Goal: Task Accomplishment & Management: Use online tool/utility

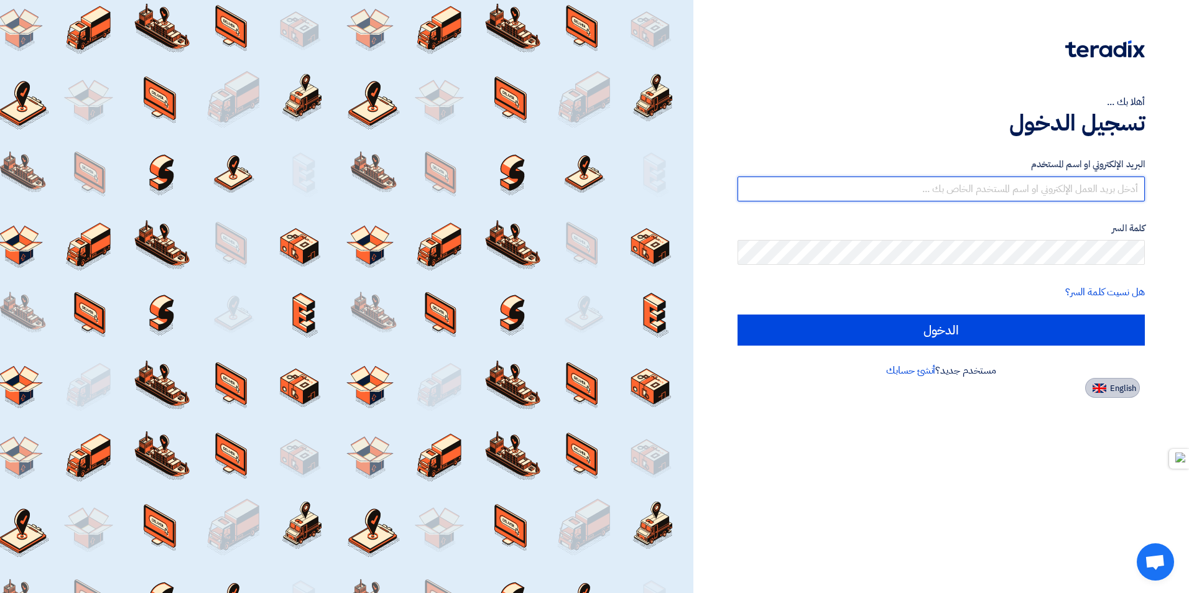
type input "[EMAIL_ADDRESS][DOMAIN_NAME]"
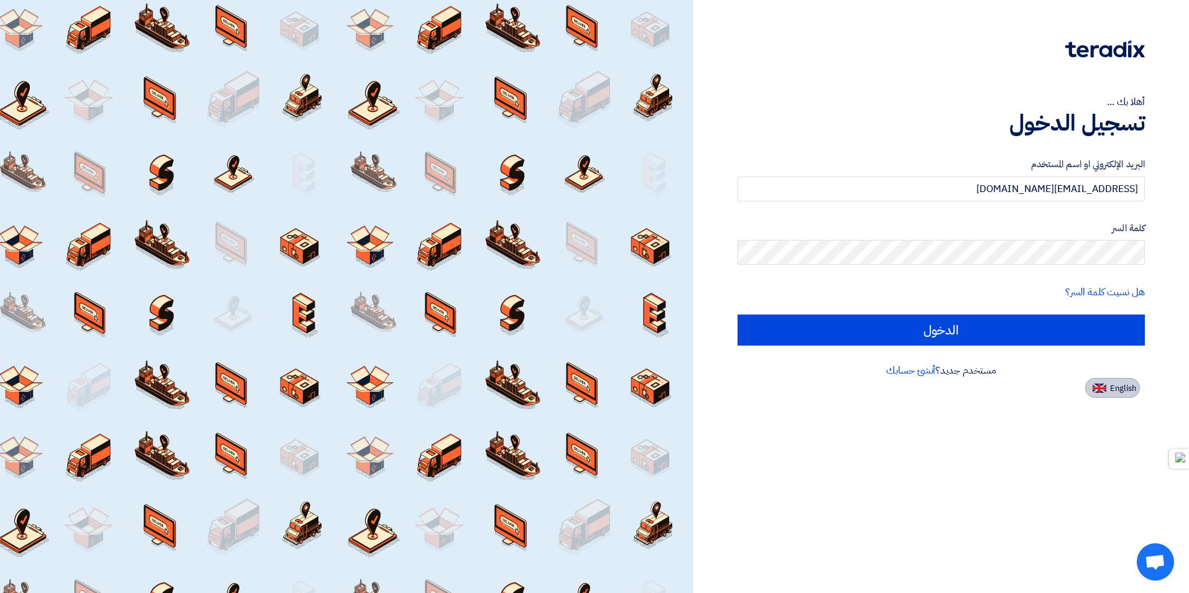
click at [1126, 389] on span "English" at bounding box center [1123, 388] width 26 height 9
type input "Sign in"
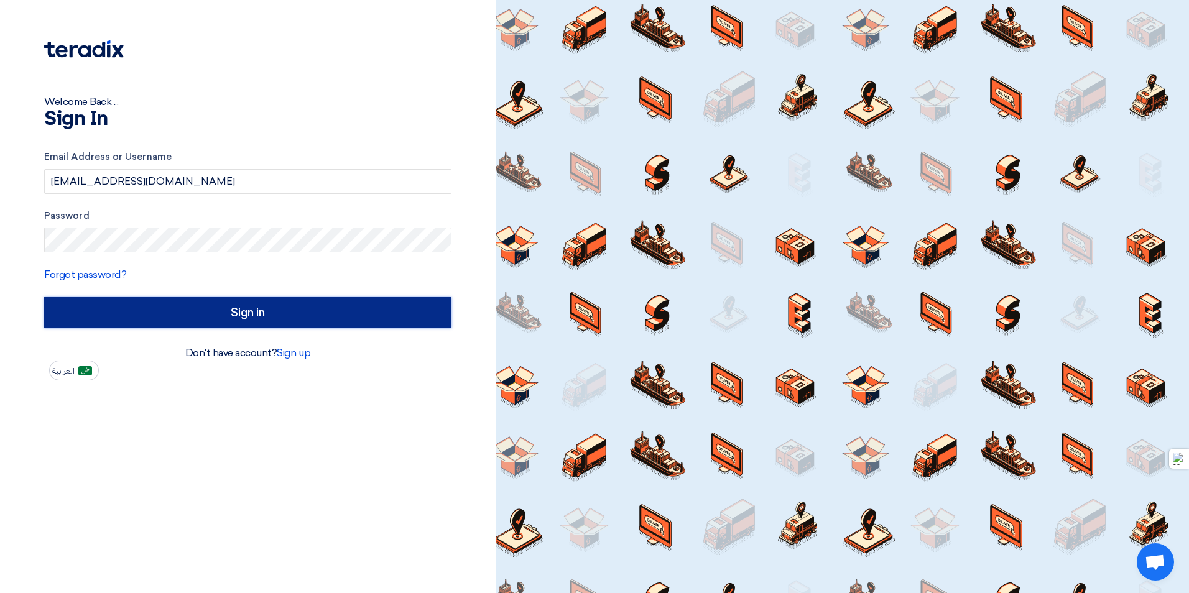
click at [299, 311] on input "Sign in" at bounding box center [247, 312] width 407 height 31
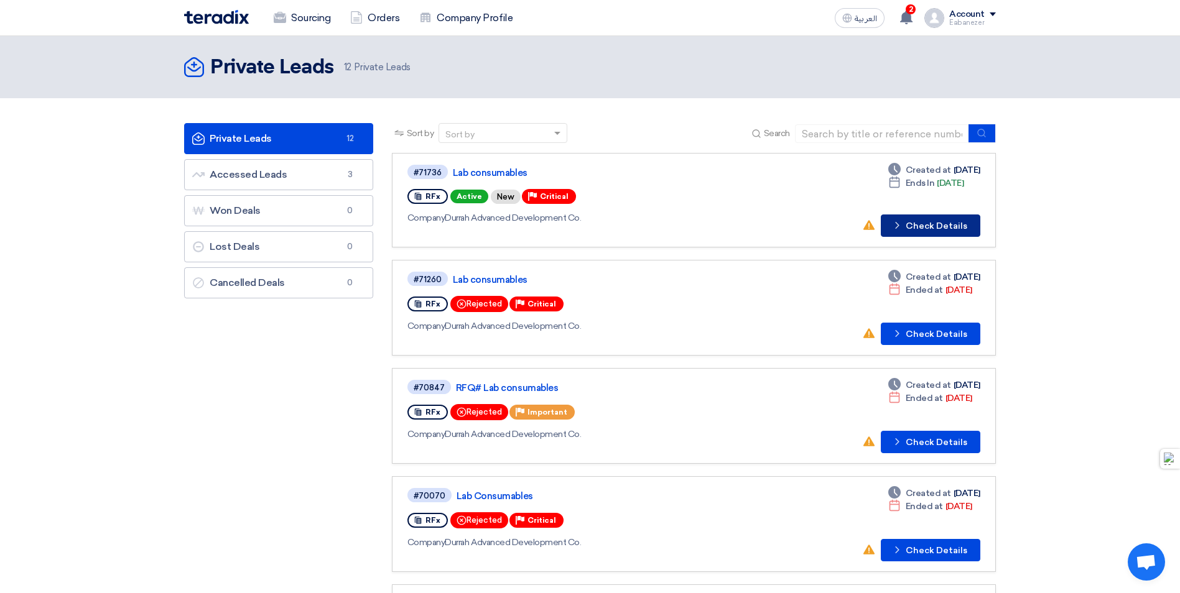
click at [956, 227] on button "Check details Check Details" at bounding box center [931, 226] width 100 height 22
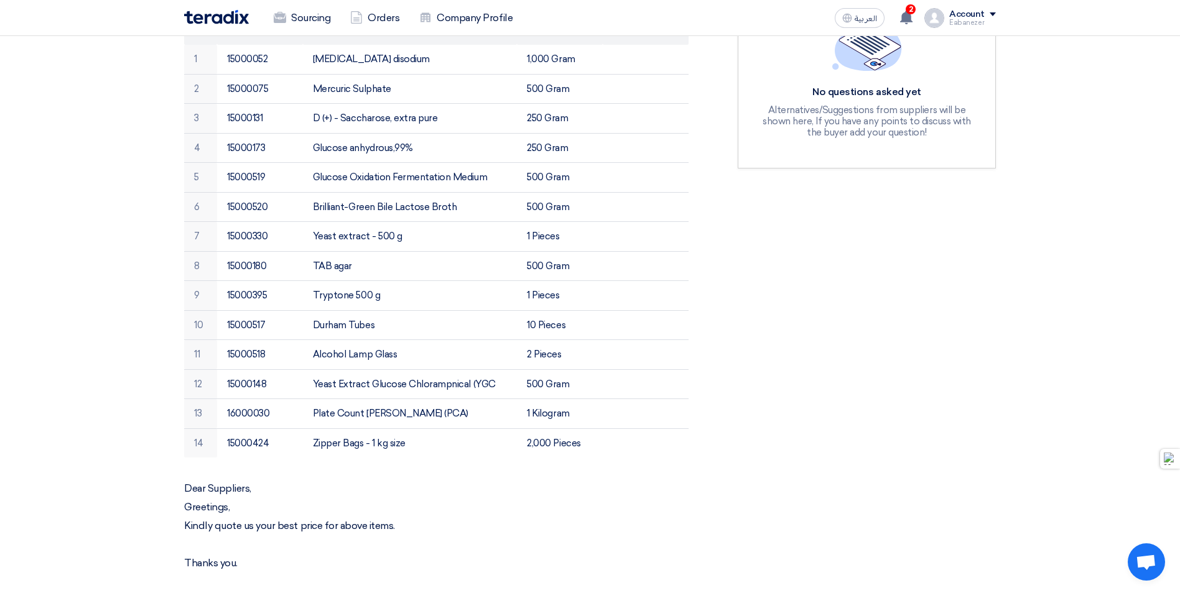
scroll to position [311, 0]
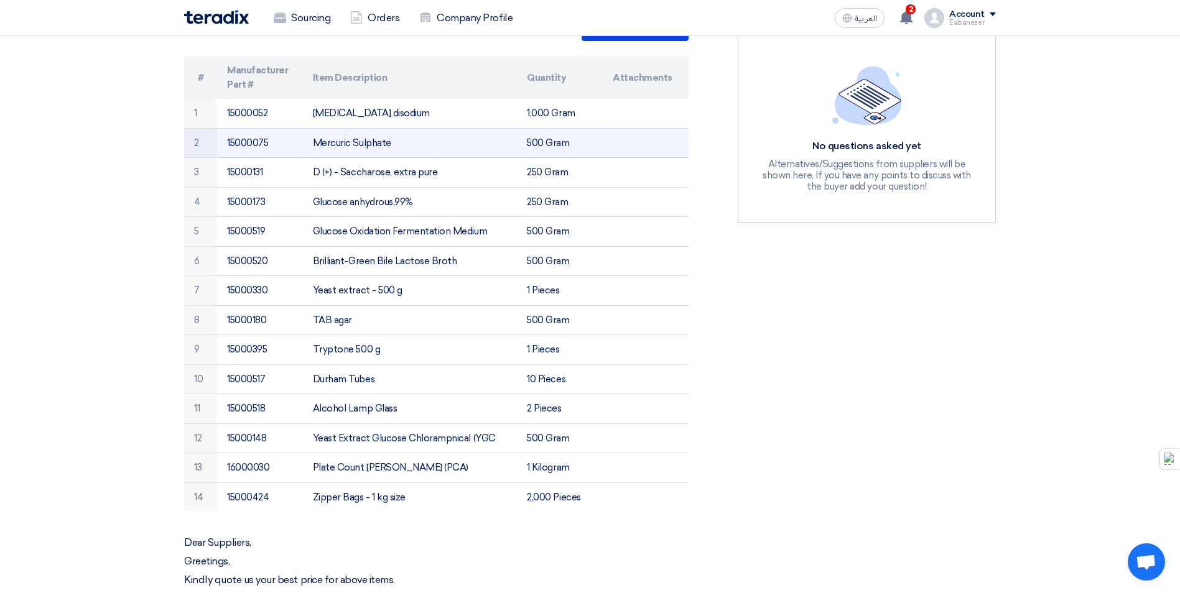
drag, startPoint x: 743, startPoint y: 500, endPoint x: 552, endPoint y: 160, distance: 390.1
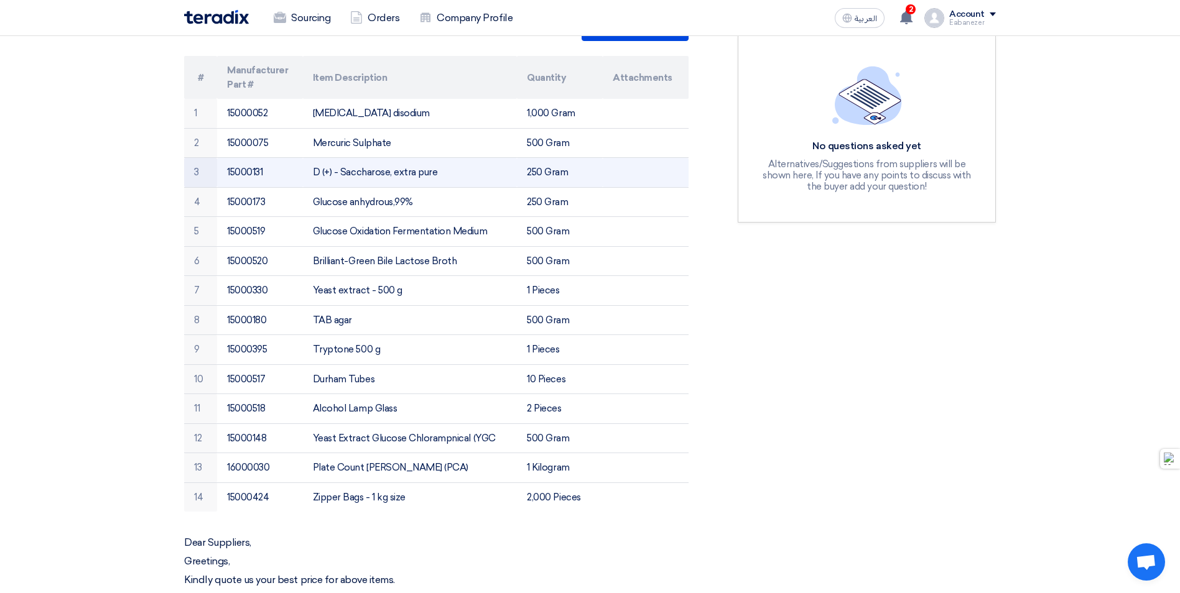
click at [550, 157] on div "Lab consumables Buyer Information [PERSON_NAME] Procurement Officer , [PERSON_N…" at bounding box center [590, 352] width 830 height 951
